Goal: Communication & Community: Answer question/provide support

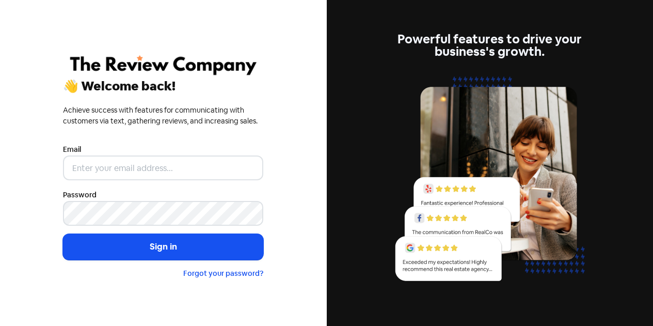
click at [146, 169] on input "email" at bounding box center [163, 167] width 200 height 25
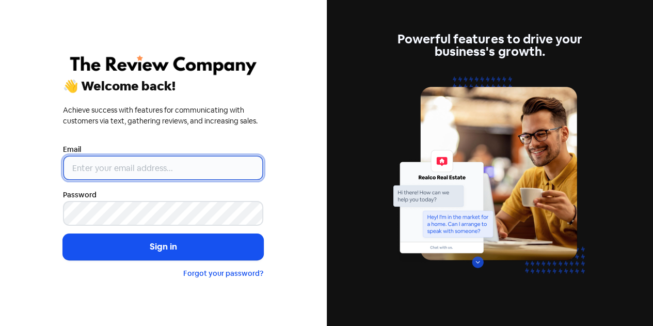
type input "[EMAIL_ADDRESS][DOMAIN_NAME]"
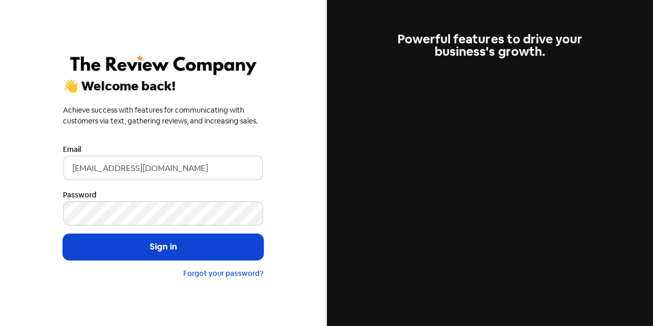
click at [164, 244] on button "Sign in" at bounding box center [163, 247] width 200 height 26
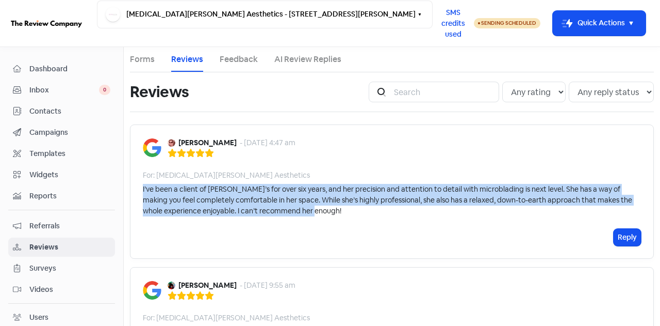
drag, startPoint x: 360, startPoint y: 220, endPoint x: 141, endPoint y: 191, distance: 220.7
click at [141, 191] on div "Tina Aris - 12 Aug 2025, 4:47 am For: Alexia Rocha Aesthetics I’ve been a clien…" at bounding box center [392, 191] width 524 height 134
copy div "I’ve been a client of Alexia’s for over six years, and her precision and attent…"
click at [617, 242] on button "Reply" at bounding box center [627, 237] width 27 height 17
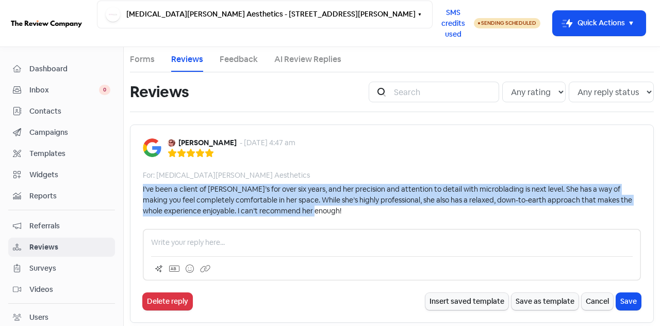
click at [195, 246] on p at bounding box center [392, 242] width 482 height 11
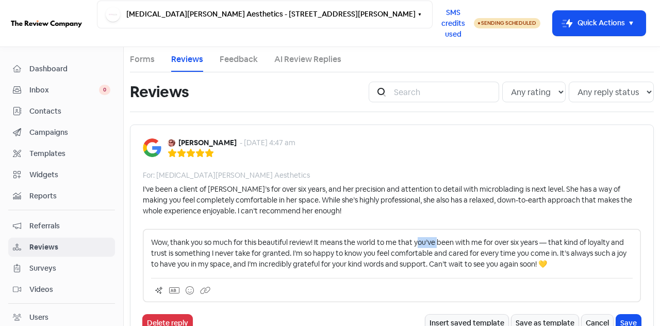
drag, startPoint x: 438, startPoint y: 241, endPoint x: 419, endPoint y: 242, distance: 19.1
click at [419, 242] on p "Wow, thank you so much for this beautiful review! It means the world to me that…" at bounding box center [392, 253] width 482 height 33
click at [551, 243] on p "Wow, thank you so much for this beautiful review! It means the world to me that…" at bounding box center [392, 253] width 482 height 33
click at [556, 263] on p "Wow, thank you so much for this beautiful review! It means the world to me that…" at bounding box center [392, 253] width 482 height 33
click at [308, 252] on p "Wow, thank you so much for this beautiful review! It means the world to me that…" at bounding box center [392, 253] width 482 height 33
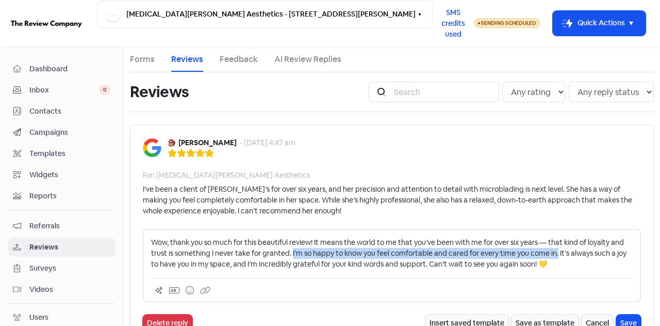
drag, startPoint x: 574, startPoint y: 252, endPoint x: 308, endPoint y: 252, distance: 266.8
click at [308, 252] on p "Wow, thank you so much for this beautiful review! It means the world to me that…" at bounding box center [392, 253] width 482 height 33
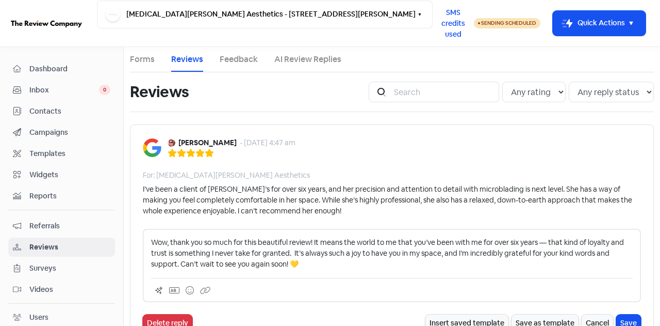
click at [417, 253] on p "Wow, thank you so much for this beautiful review! It means the world to me that…" at bounding box center [392, 253] width 482 height 33
drag, startPoint x: 301, startPoint y: 263, endPoint x: 197, endPoint y: 261, distance: 104.2
click at [197, 261] on p "Wow, thank you so much for this beautiful review! It means the world to me that…" at bounding box center [392, 253] width 482 height 33
drag, startPoint x: 292, startPoint y: 254, endPoint x: 293, endPoint y: 263, distance: 8.8
click at [292, 259] on p "Wow, thank you so much for this beautiful review! It means the world to me that…" at bounding box center [392, 253] width 482 height 33
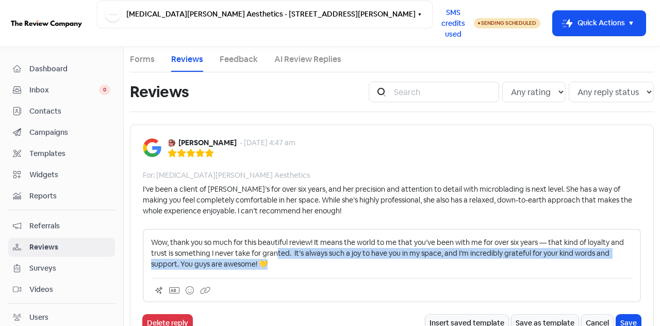
click at [297, 266] on p "Wow, thank you so much for this beautiful review! It means the world to me that…" at bounding box center [392, 253] width 482 height 33
click at [310, 268] on p "Wow, thank you so much for this beautiful review! It means the world to me that…" at bounding box center [392, 253] width 482 height 33
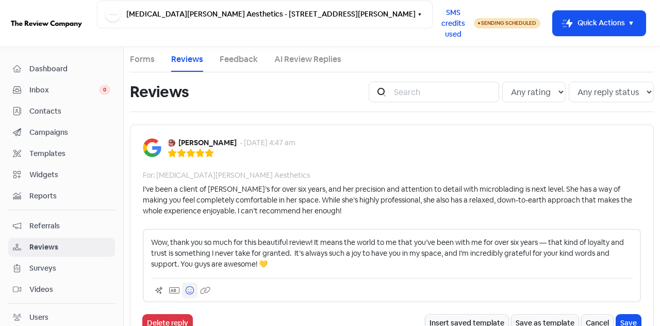
click at [189, 287] on icon at bounding box center [190, 290] width 8 height 8
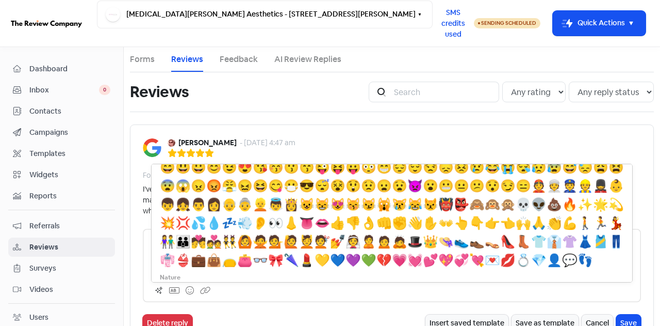
scroll to position [103, 0]
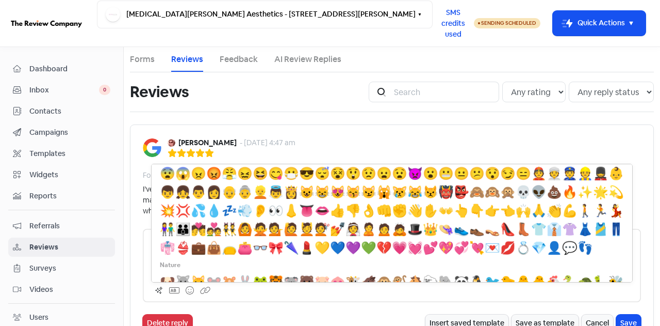
click at [578, 200] on span "✨" at bounding box center [585, 192] width 15 height 16
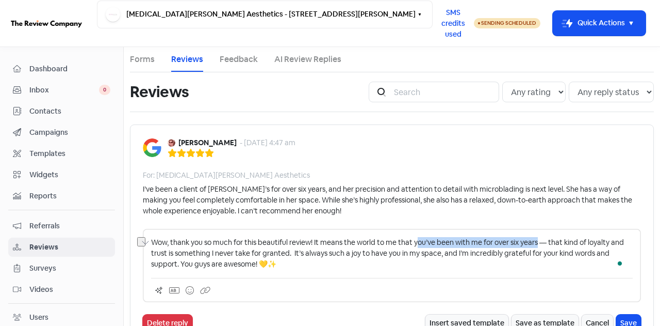
drag, startPoint x: 418, startPoint y: 242, endPoint x: 541, endPoint y: 241, distance: 122.8
click at [539, 241] on p "Wow, thank you so much for this beautiful review! It means the world to me that…" at bounding box center [392, 253] width 482 height 33
click at [527, 261] on p "Wow, thank you so much for this beautiful review! It means the world to me that…" at bounding box center [392, 253] width 482 height 33
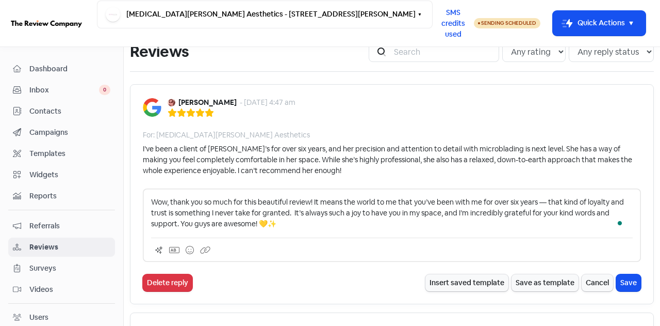
scroll to position [52, 0]
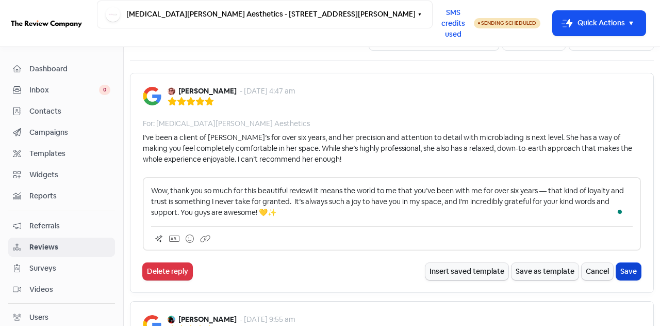
click at [623, 266] on button "Save" at bounding box center [629, 271] width 25 height 17
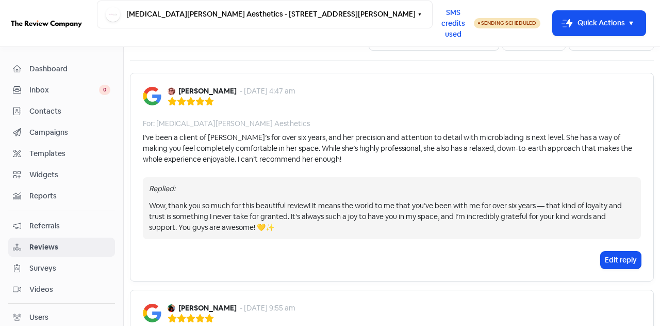
click at [57, 111] on span "Contacts" at bounding box center [69, 111] width 81 height 11
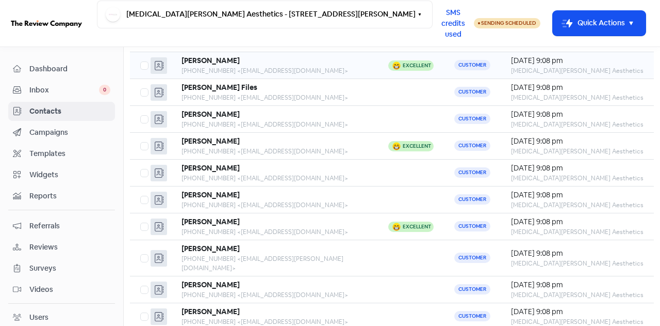
scroll to position [103, 0]
